Goal: Information Seeking & Learning: Find specific fact

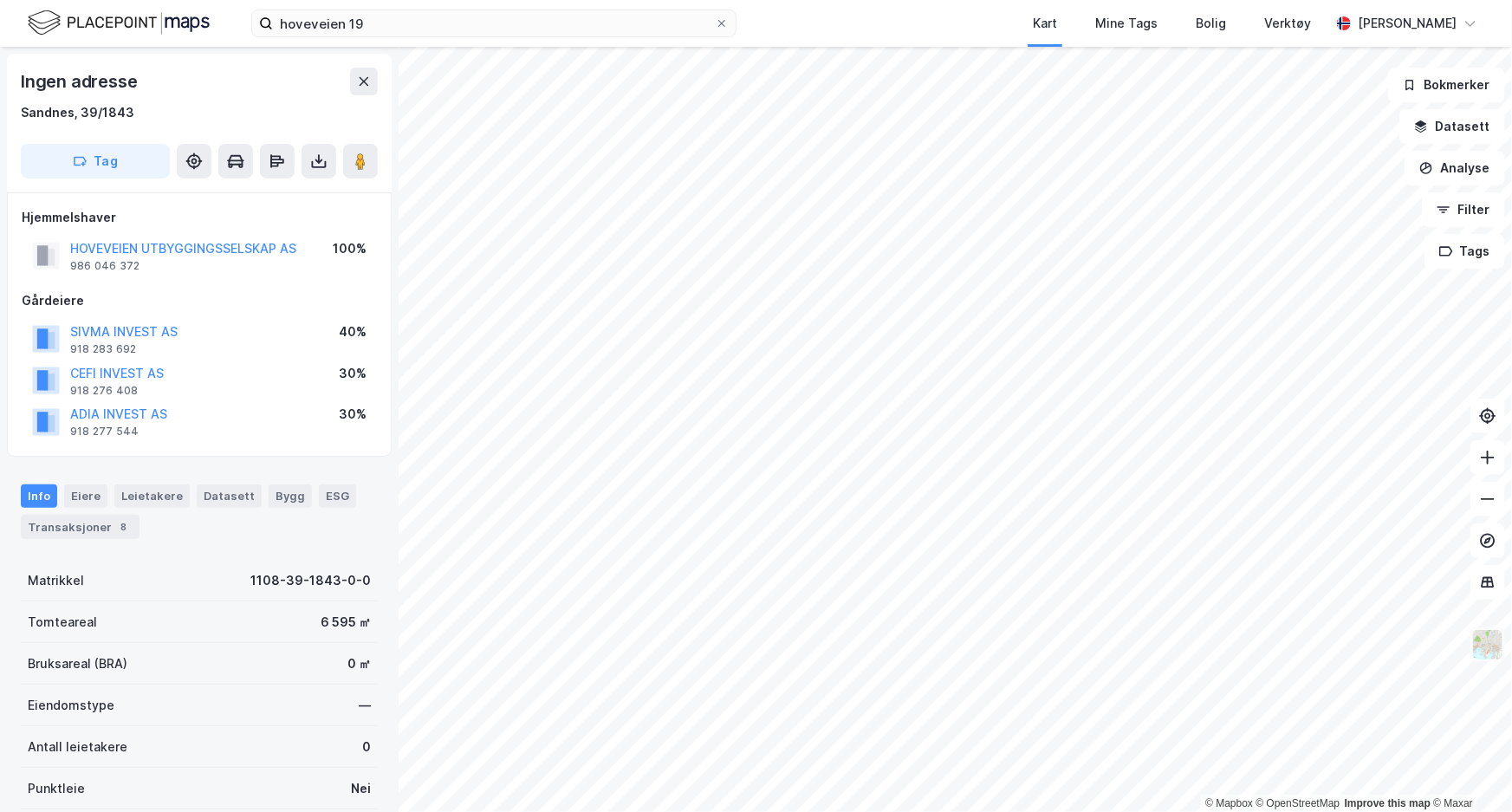
click at [1486, 651] on img at bounding box center [1487, 644] width 33 height 33
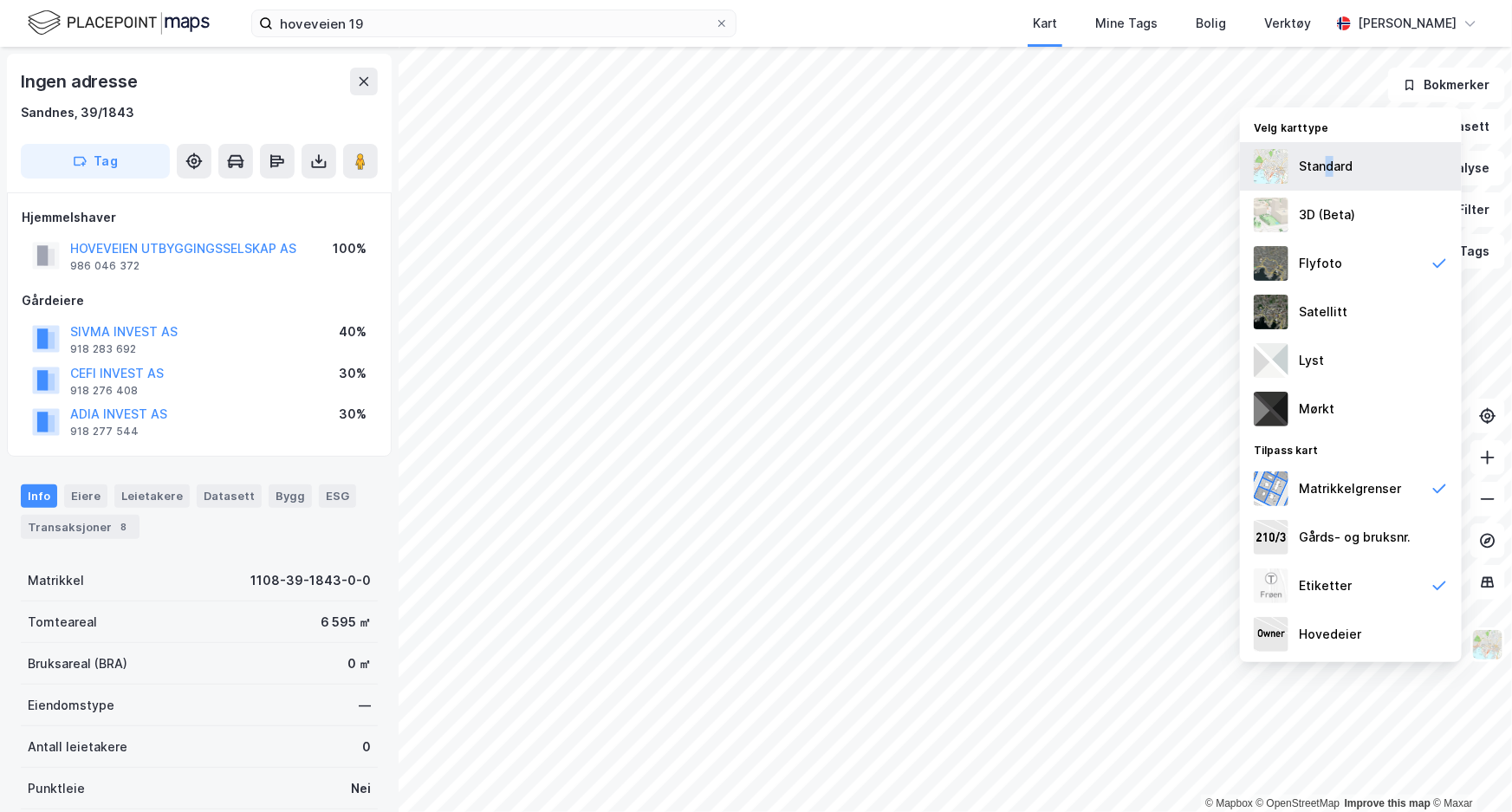
click at [1327, 165] on div "Standard" at bounding box center [1326, 167] width 54 height 21
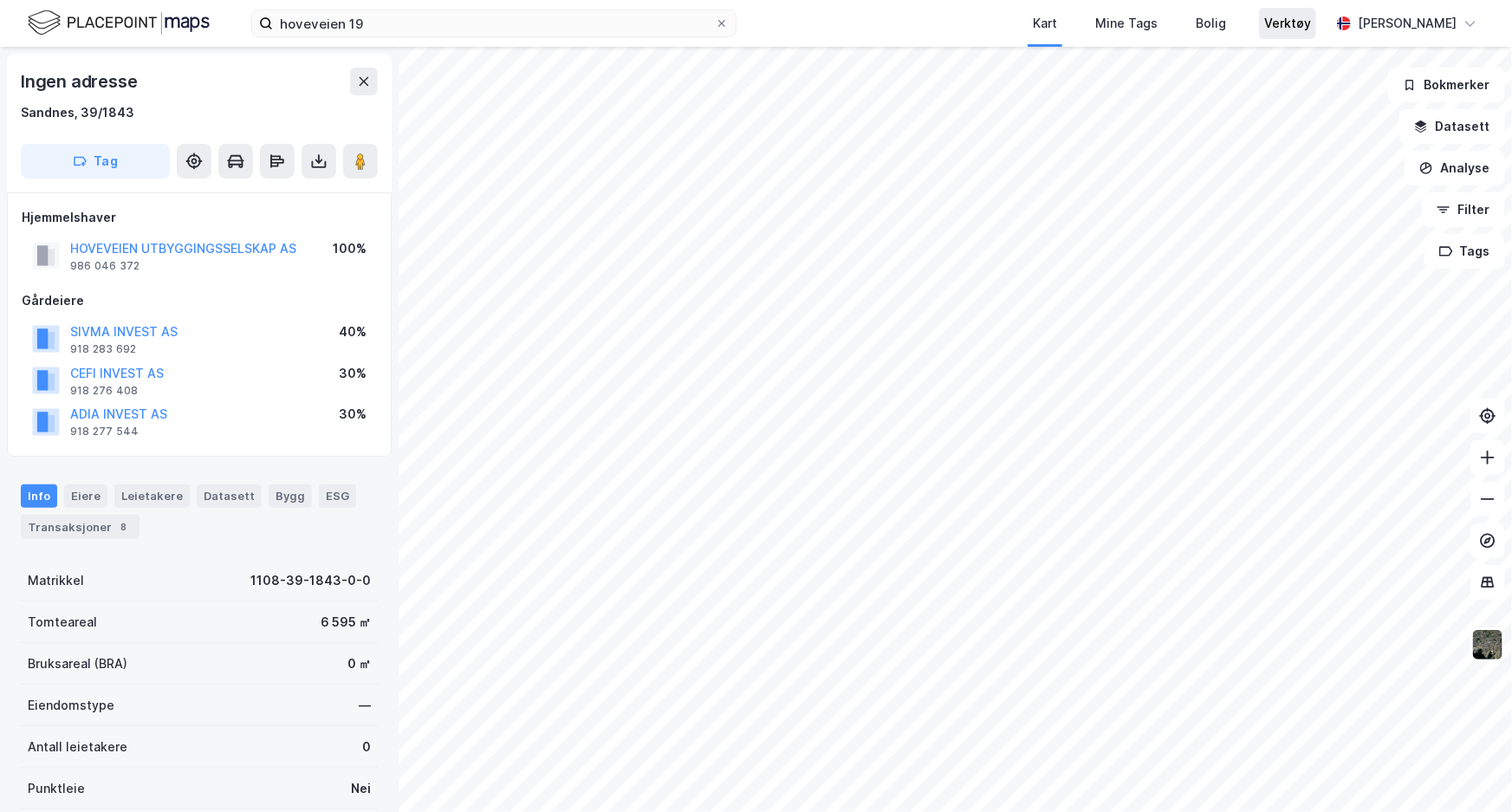
click at [1307, 28] on div "Verktøy" at bounding box center [1288, 24] width 47 height 21
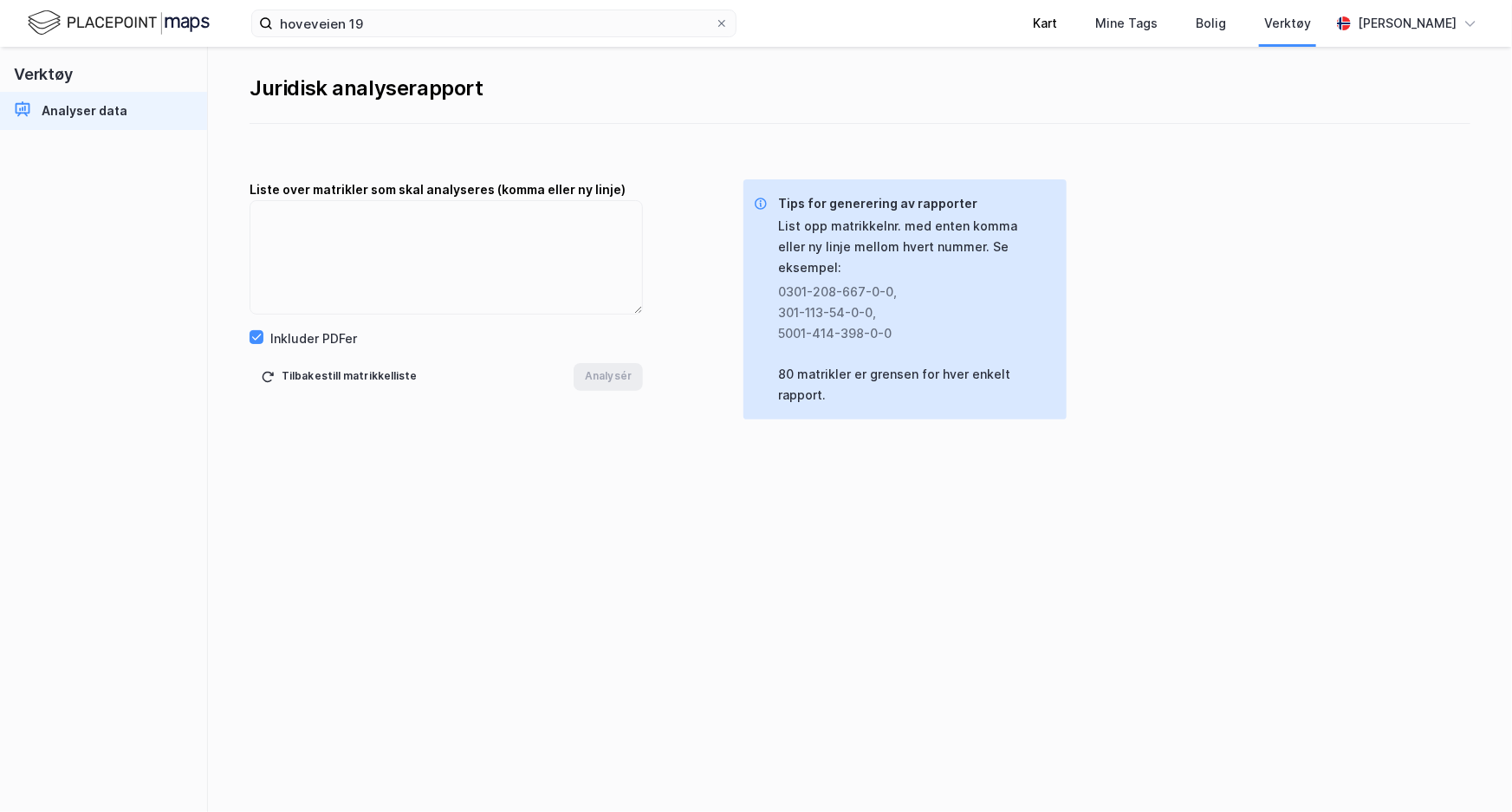
click at [1076, 23] on div "Kart" at bounding box center [1045, 23] width 63 height 47
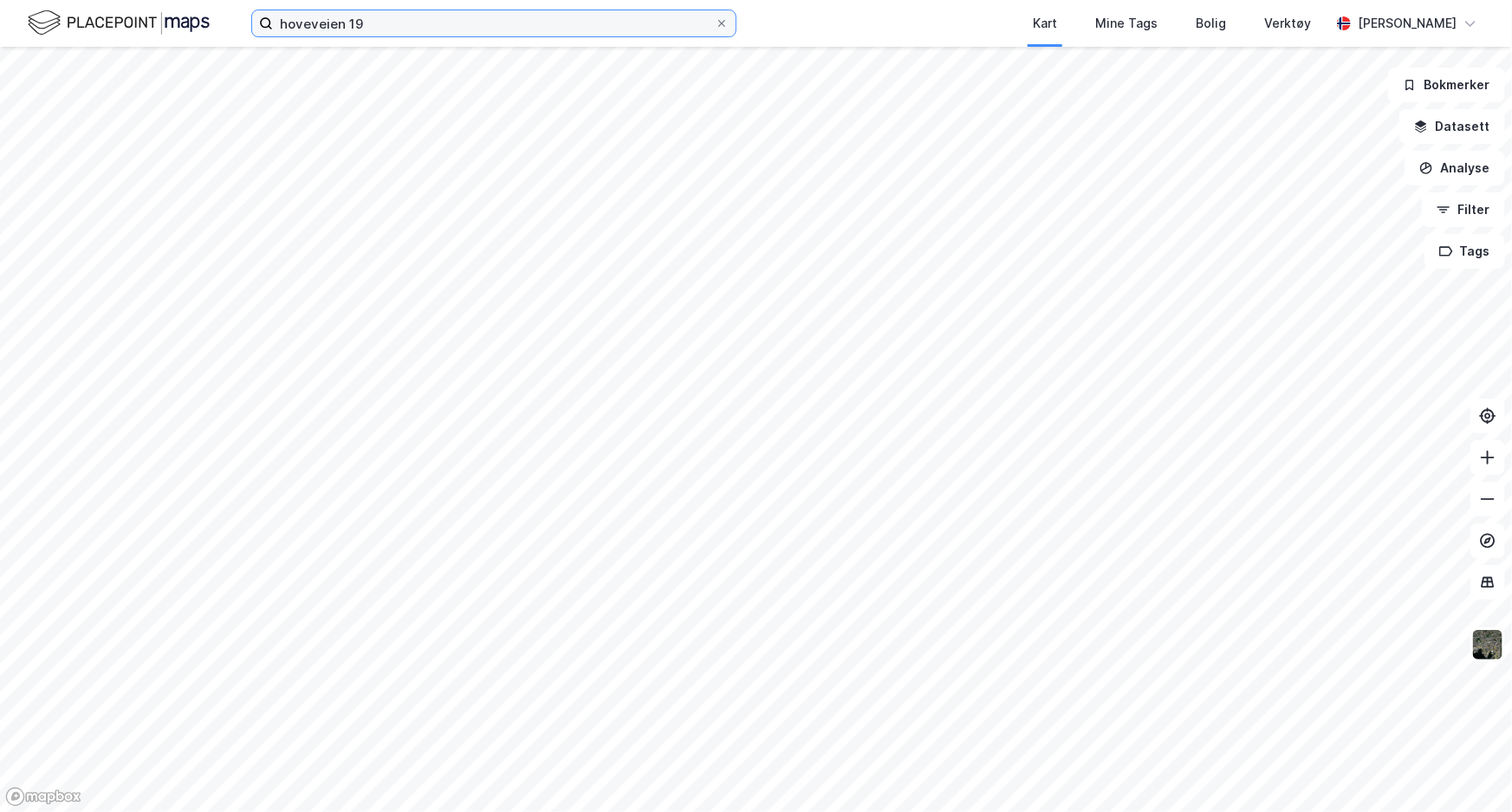
click at [475, 17] on input "hoveveien 19" at bounding box center [494, 23] width 442 height 26
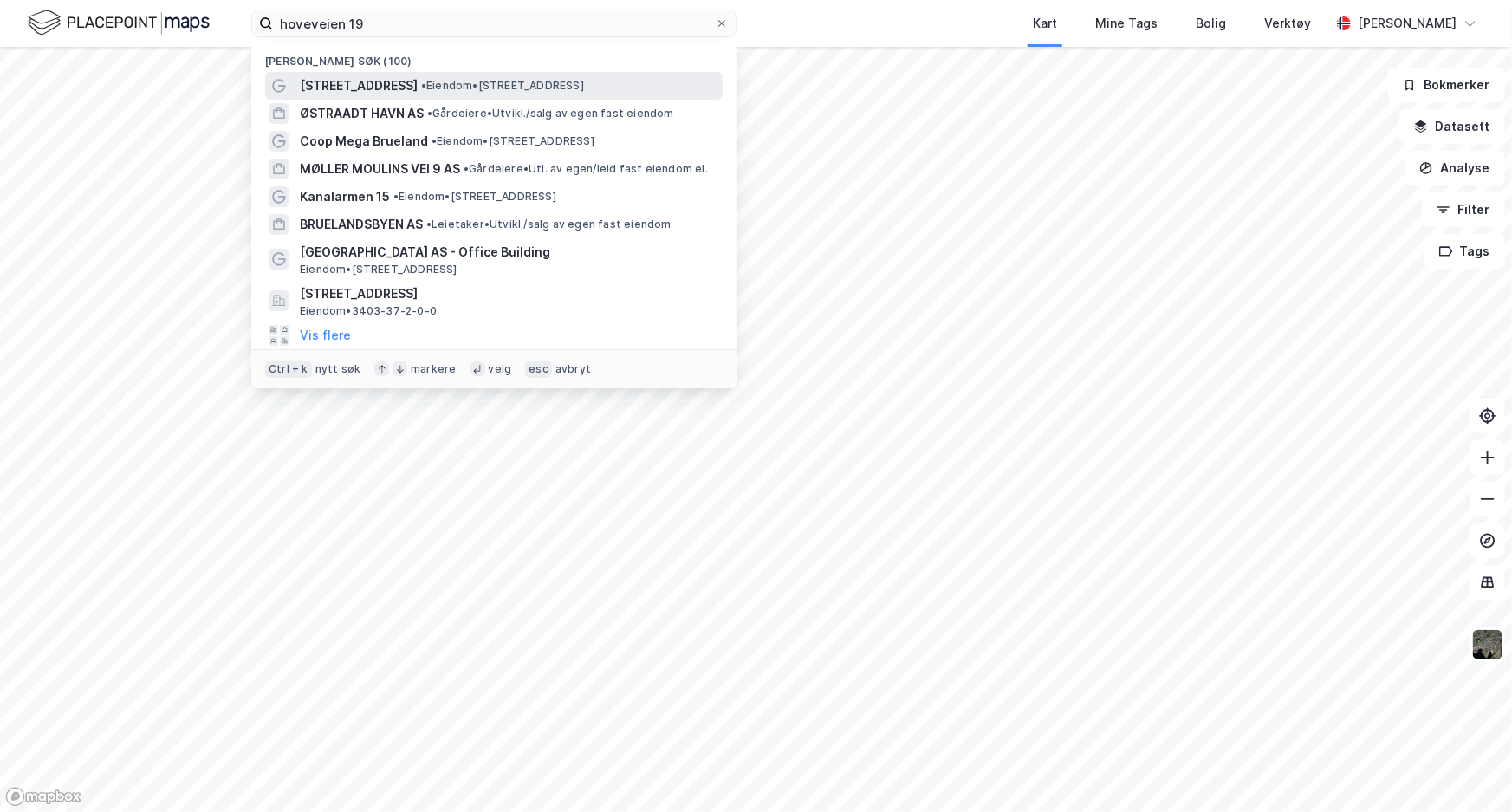
click at [444, 72] on div "[STREET_ADDRESS] • Eiendom • [STREET_ADDRESS]" at bounding box center [494, 85] width 458 height 27
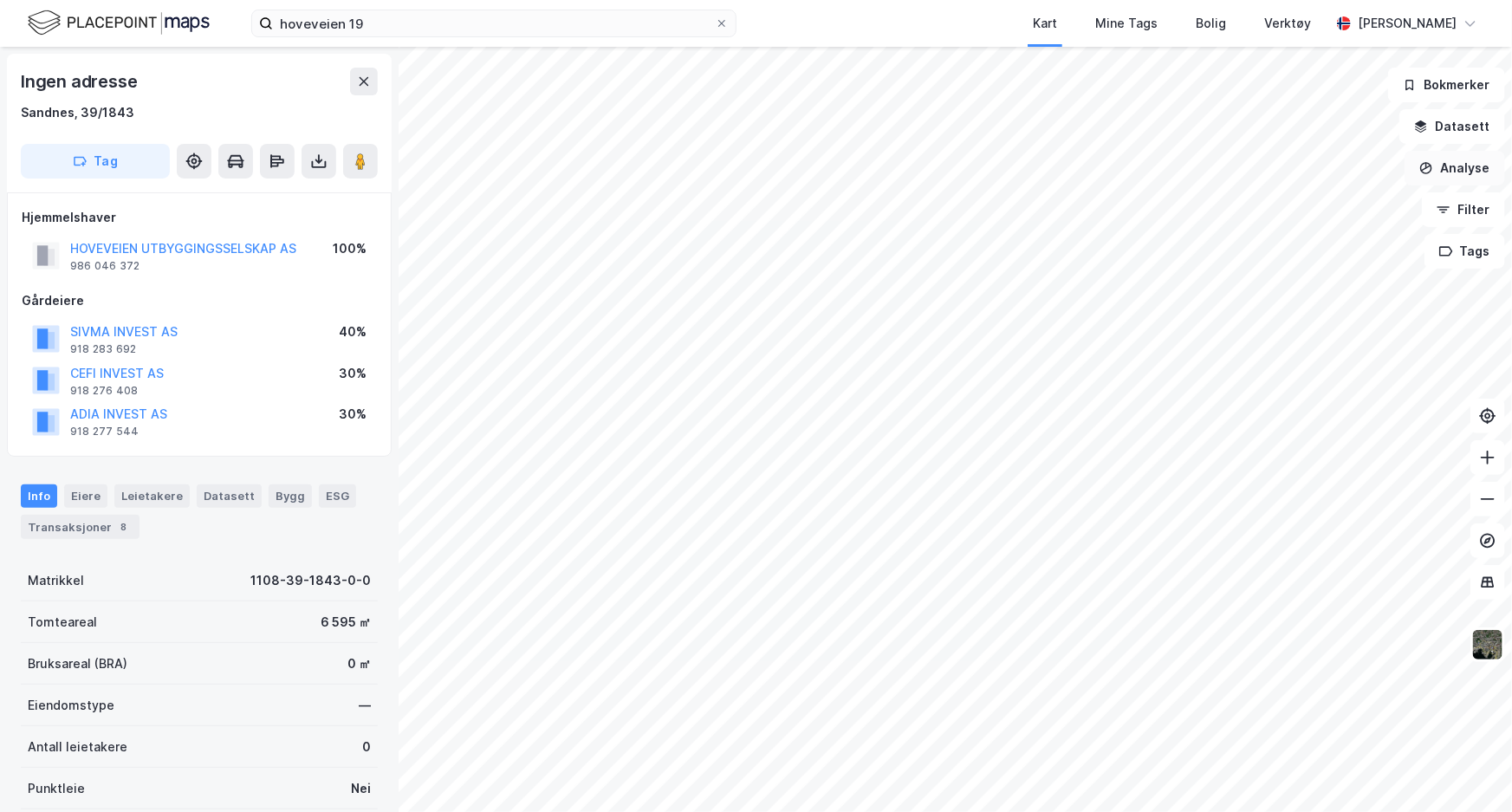
click at [1456, 155] on button "Analyse" at bounding box center [1455, 168] width 101 height 34
click at [1456, 156] on button "Analyse" at bounding box center [1455, 168] width 101 height 34
click at [1455, 205] on button "Filter" at bounding box center [1463, 209] width 83 height 34
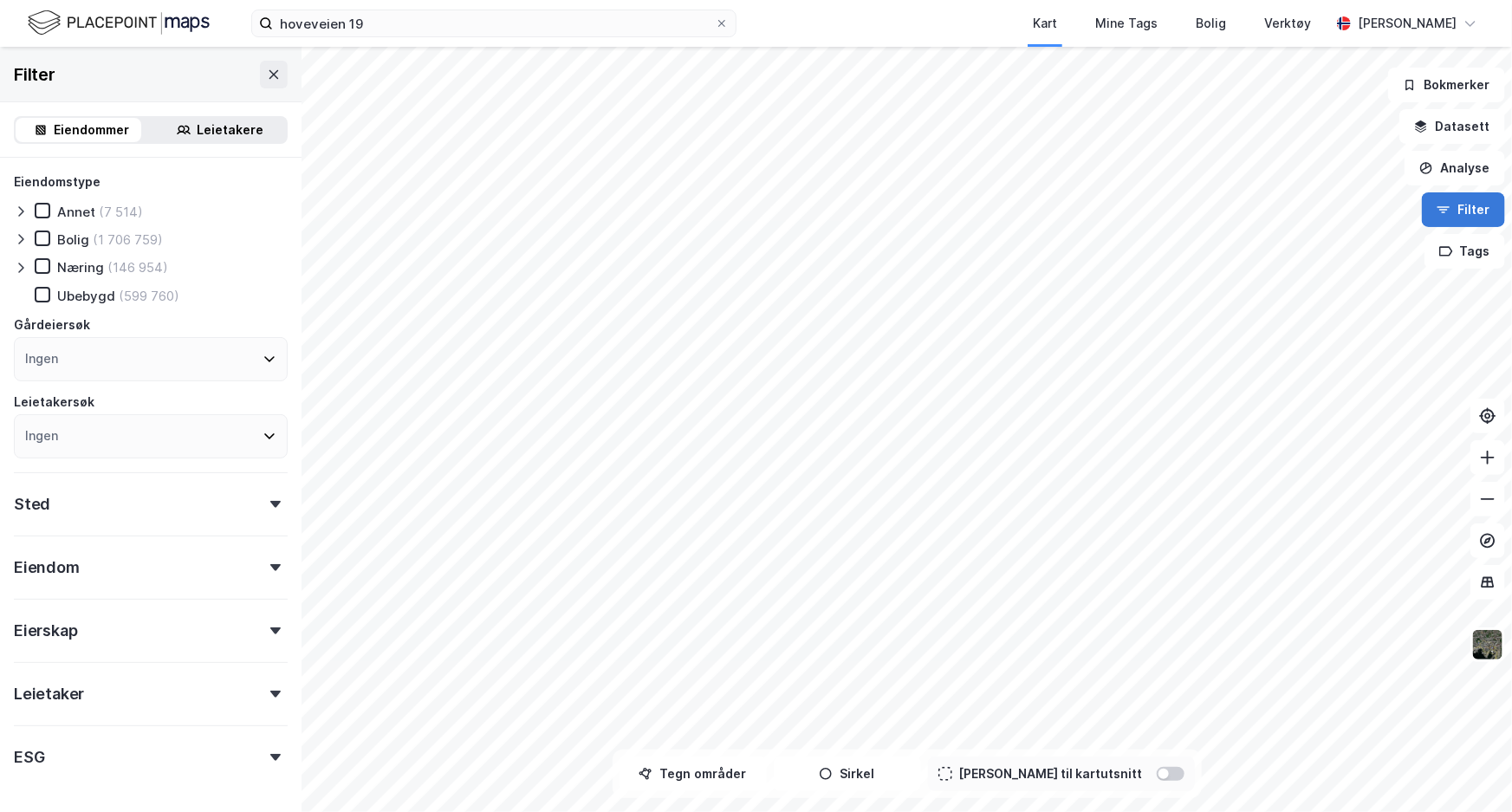
click at [1455, 205] on button "Filter" at bounding box center [1463, 209] width 83 height 34
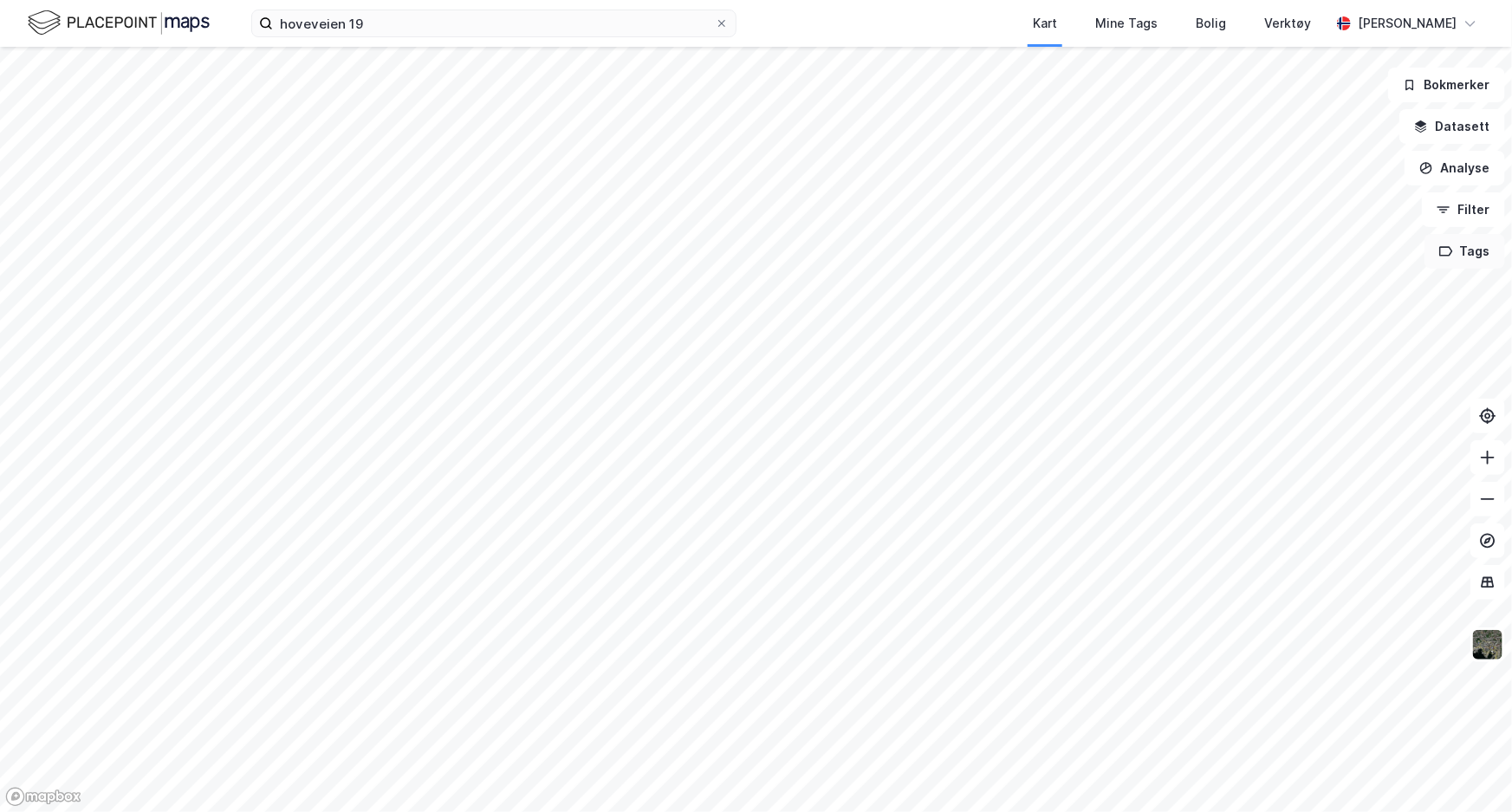
click at [1470, 246] on button "Tags" at bounding box center [1464, 251] width 80 height 34
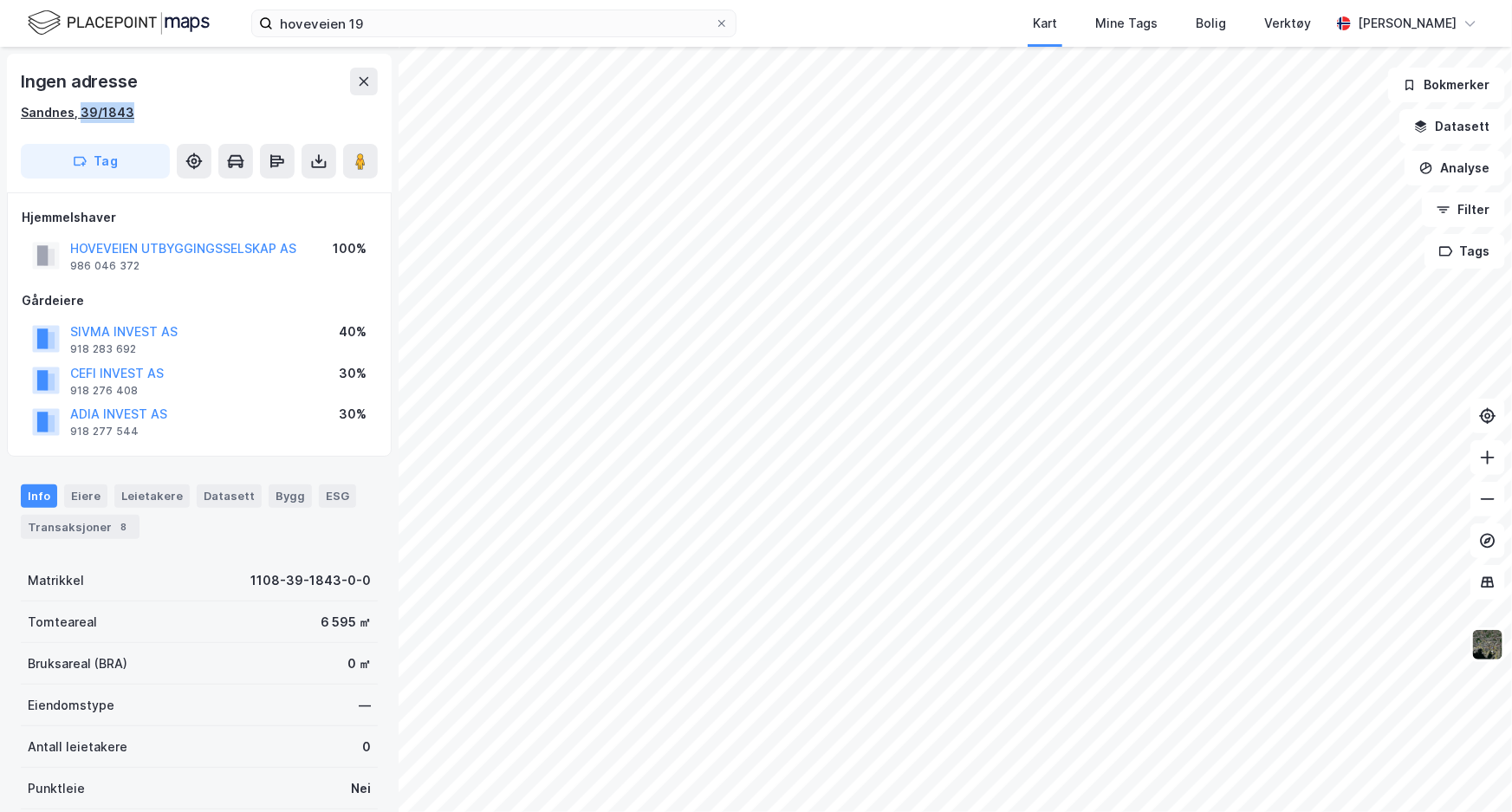
drag, startPoint x: 135, startPoint y: 103, endPoint x: 79, endPoint y: 111, distance: 56.6
click at [79, 111] on div "Sandnes, 39/1843" at bounding box center [200, 113] width 357 height 21
copy div "39/1843"
